Goal: Information Seeking & Learning: Learn about a topic

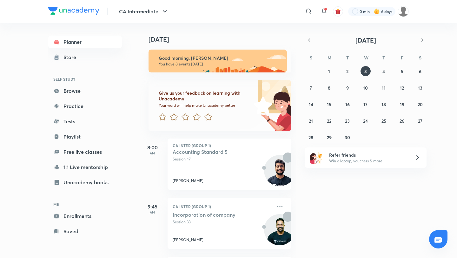
scroll to position [333, 0]
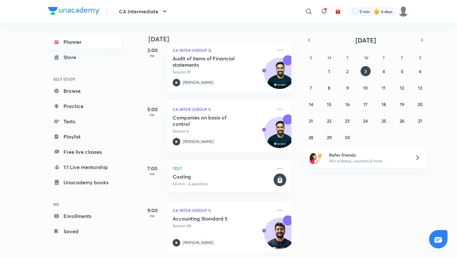
click at [193, 223] on p "Session 48" at bounding box center [223, 226] width 100 height 6
click at [206, 227] on p "Session 48" at bounding box center [223, 226] width 100 height 6
click at [220, 219] on h5 "Accounting Standard 5" at bounding box center [212, 218] width 79 height 6
click at [222, 219] on h5 "Accounting Standard 5" at bounding box center [212, 218] width 79 height 6
